Goal: Information Seeking & Learning: Find specific fact

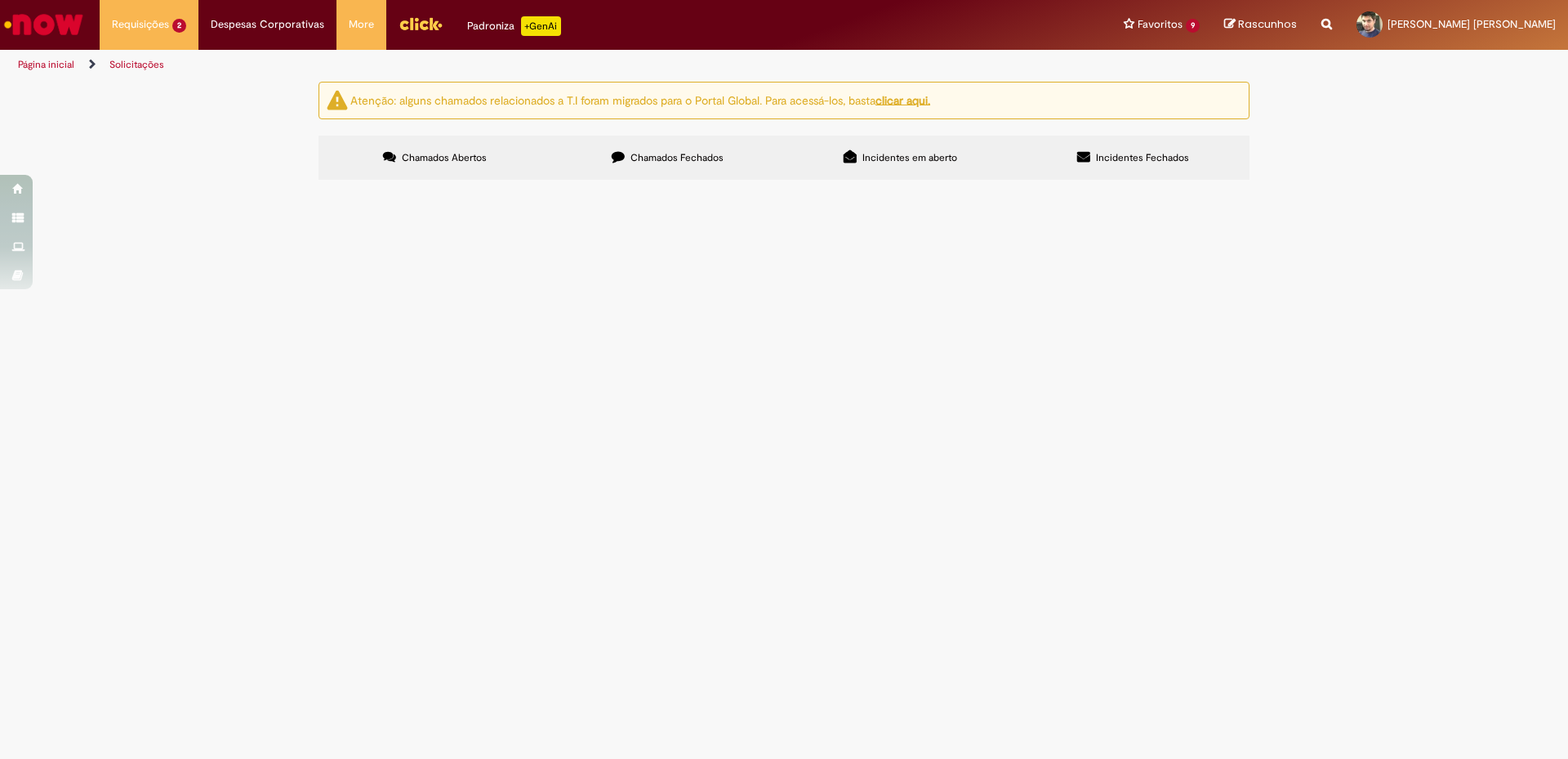
click at [669, 165] on label "Chamados Fechados" at bounding box center [668, 158] width 233 height 44
click at [0, 0] on span "Compras rápidas (Speed Buy)" at bounding box center [0, 0] width 0 height 0
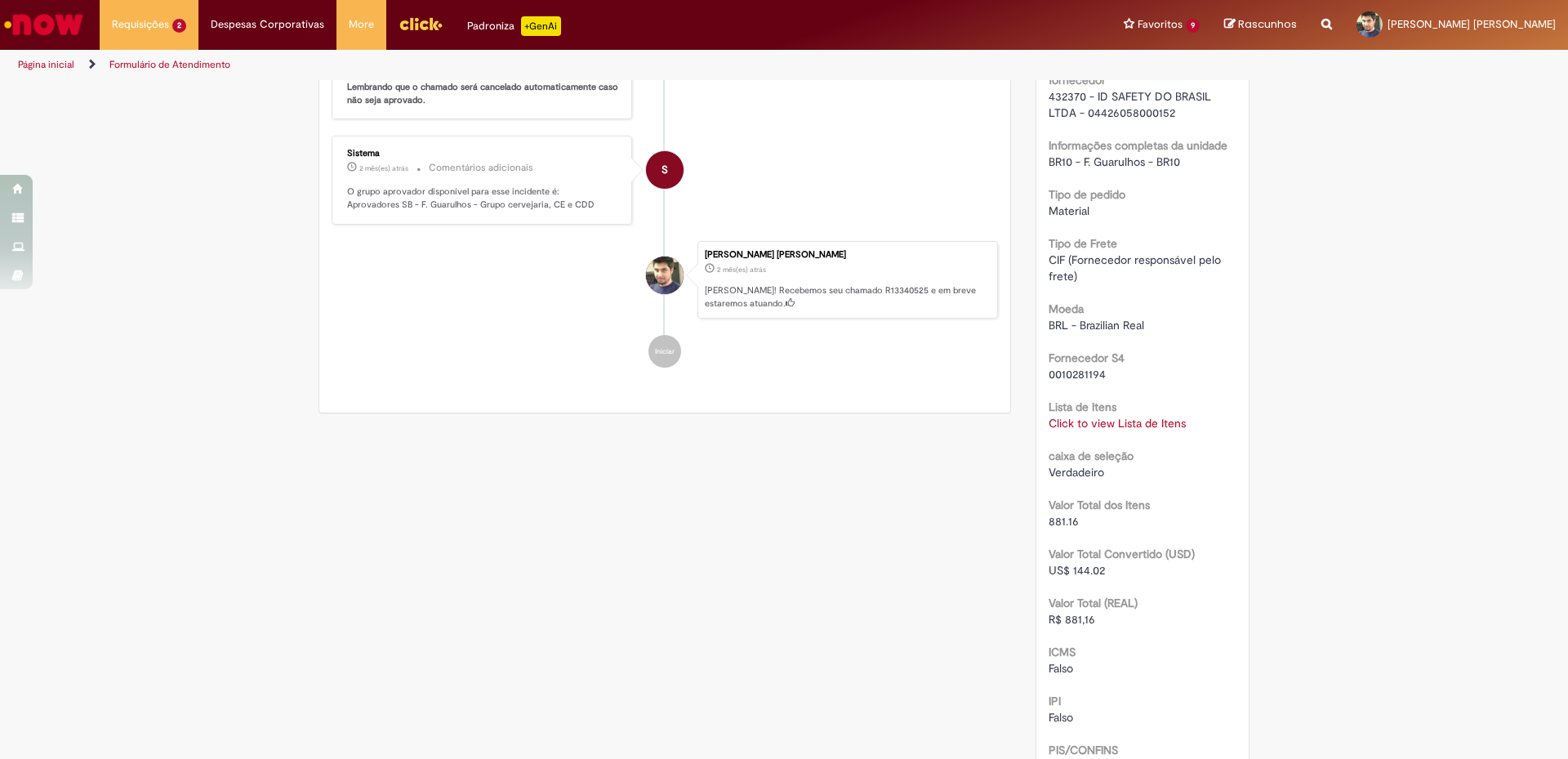
scroll to position [1127, 0]
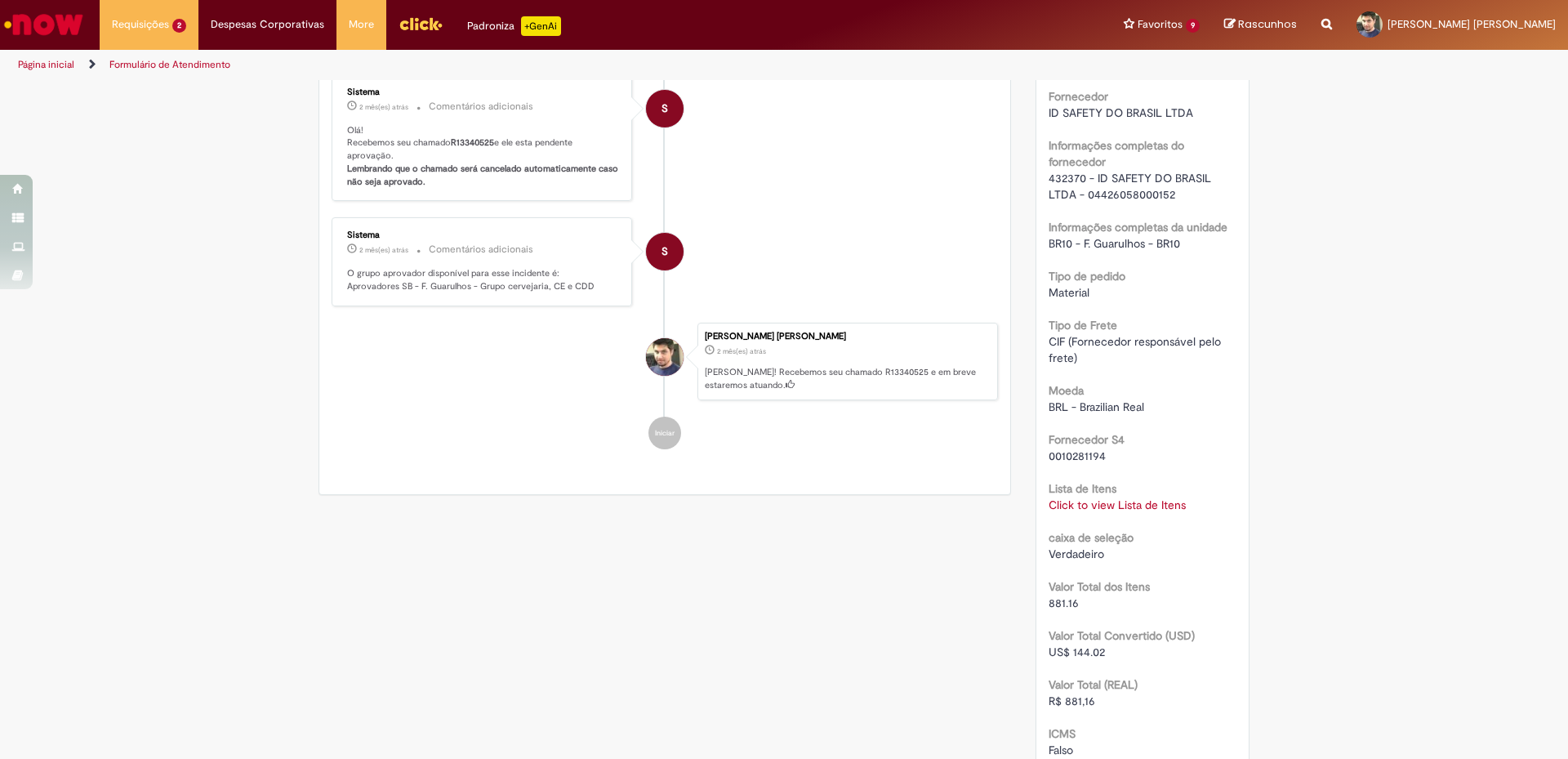
click at [1114, 512] on link "Click to view Lista de Itens" at bounding box center [1117, 504] width 137 height 15
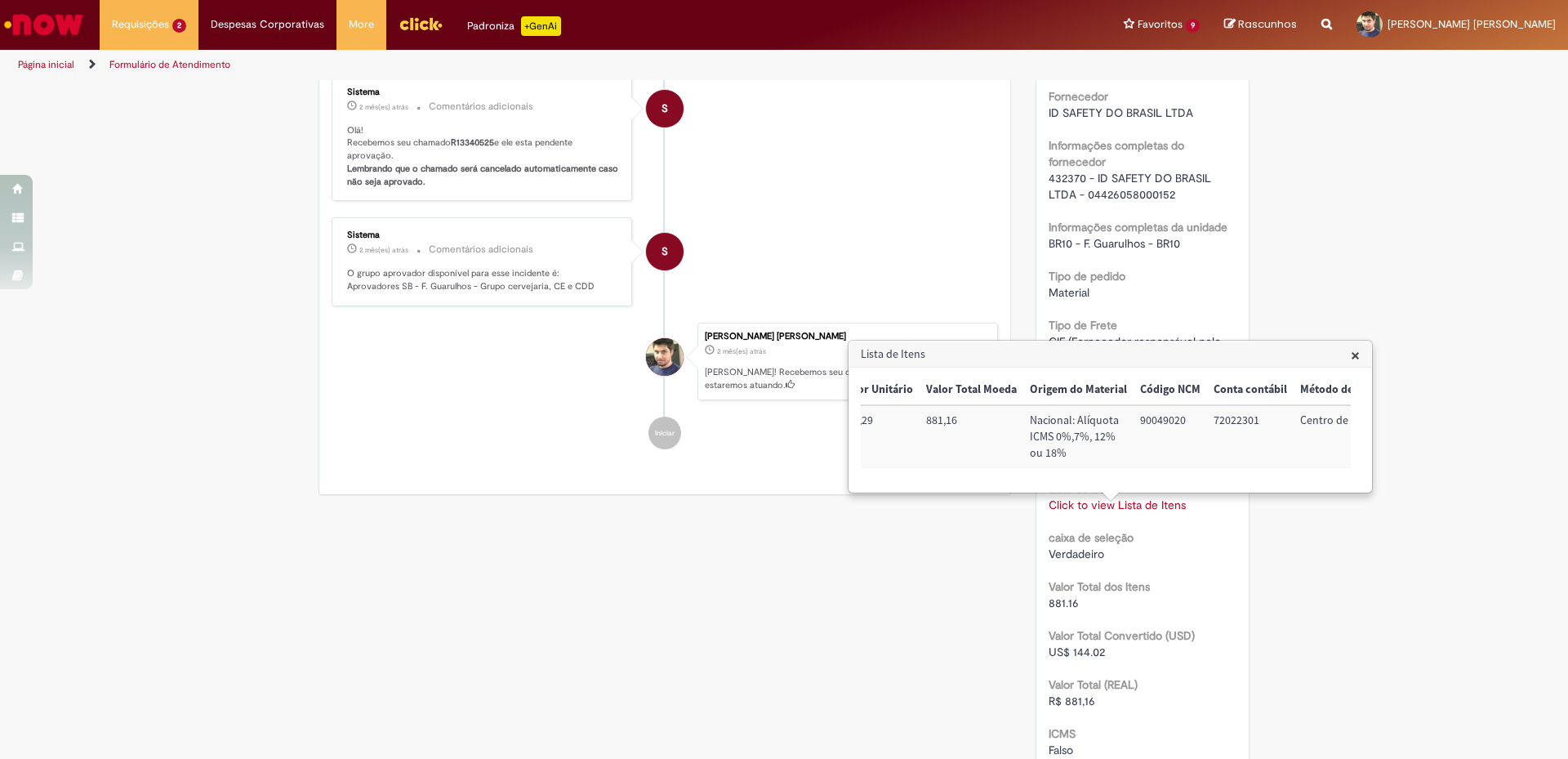
scroll to position [0, 664]
click at [1068, 421] on td "72022301" at bounding box center [1087, 436] width 86 height 63
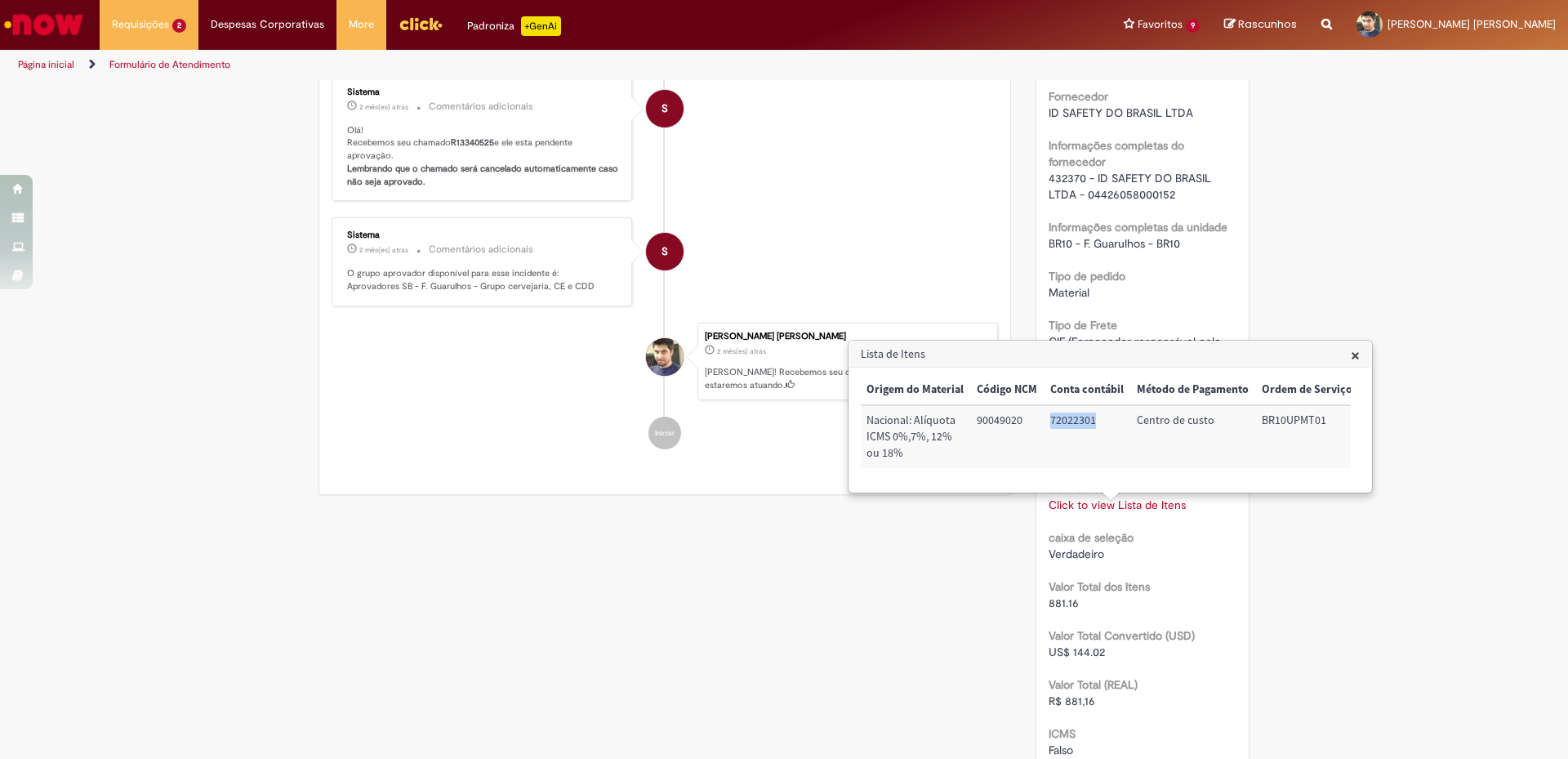
copy td "72022301"
click at [1281, 414] on td "BR10UPMT01" at bounding box center [1307, 436] width 104 height 63
copy td "BR10UPMT01"
